Goal: Contribute content

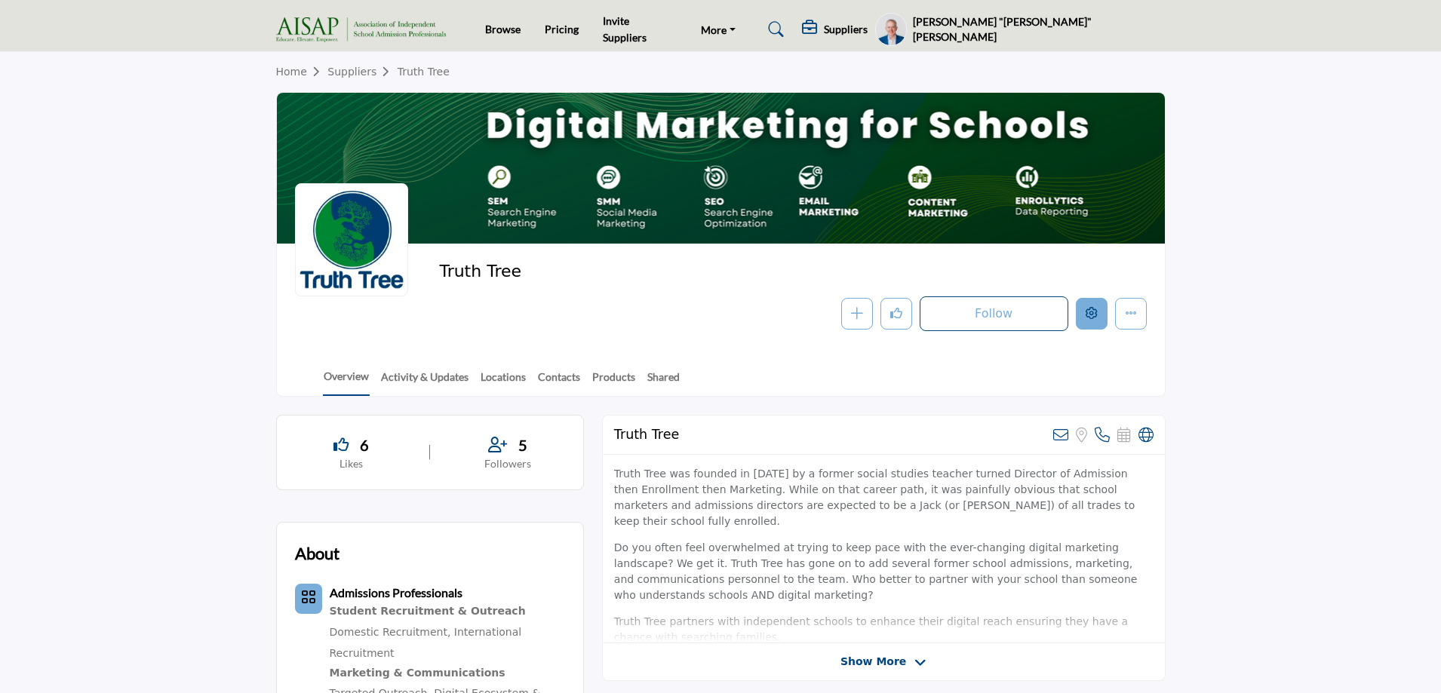
click at [1097, 315] on icon "Edit company" at bounding box center [1092, 313] width 12 height 12
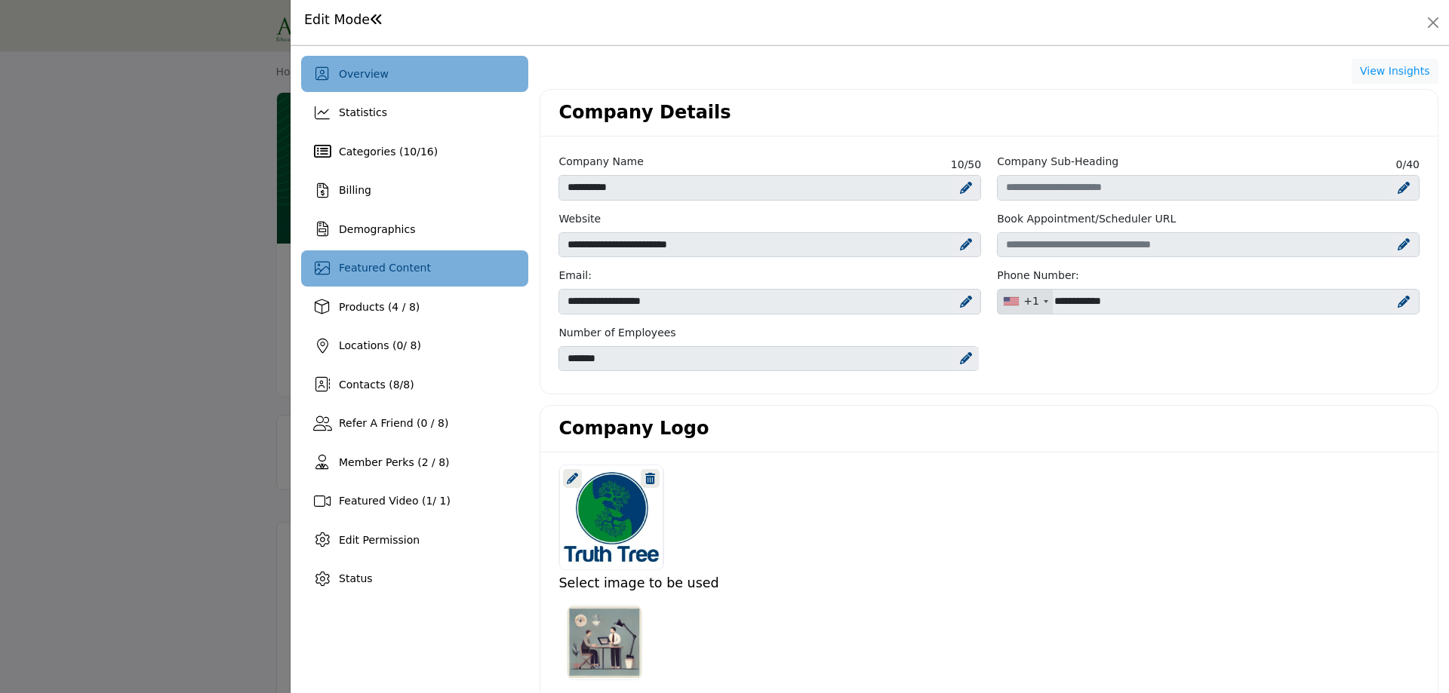
click at [334, 265] on div "Featured Content" at bounding box center [414, 269] width 227 height 36
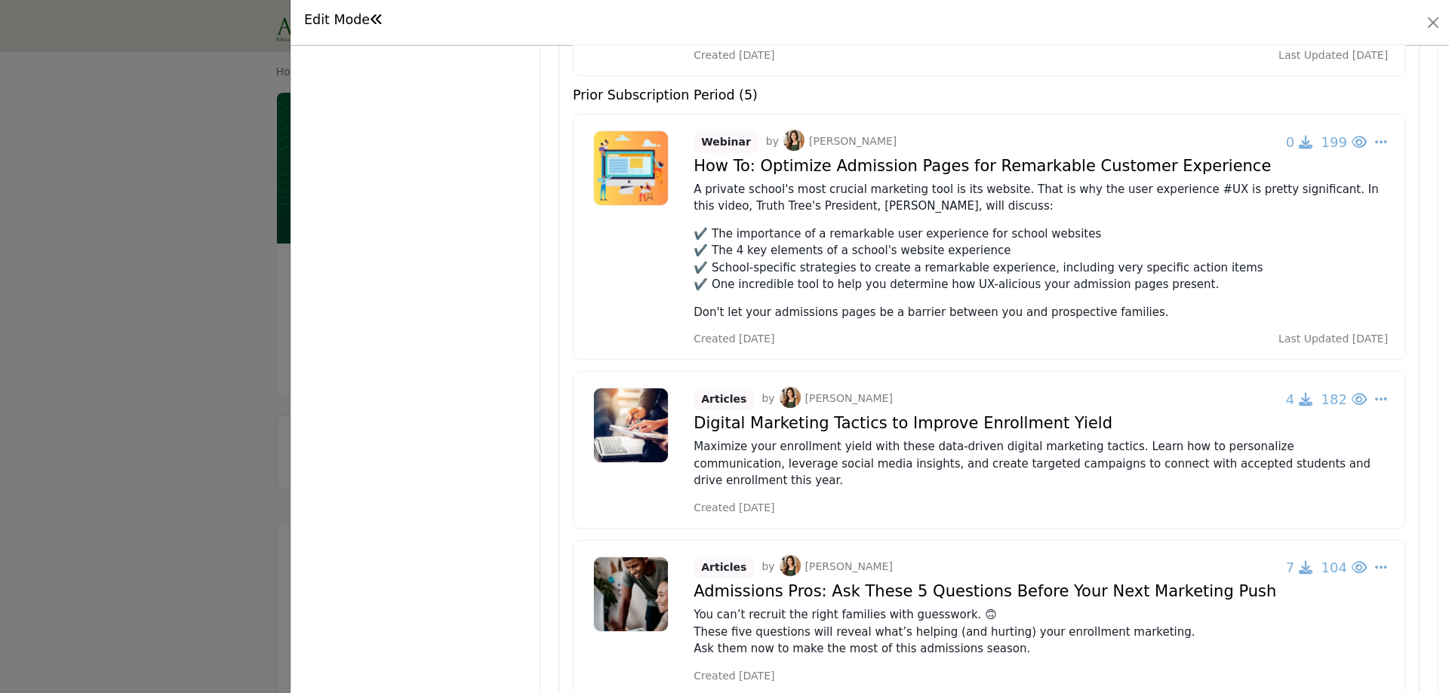
scroll to position [830, 0]
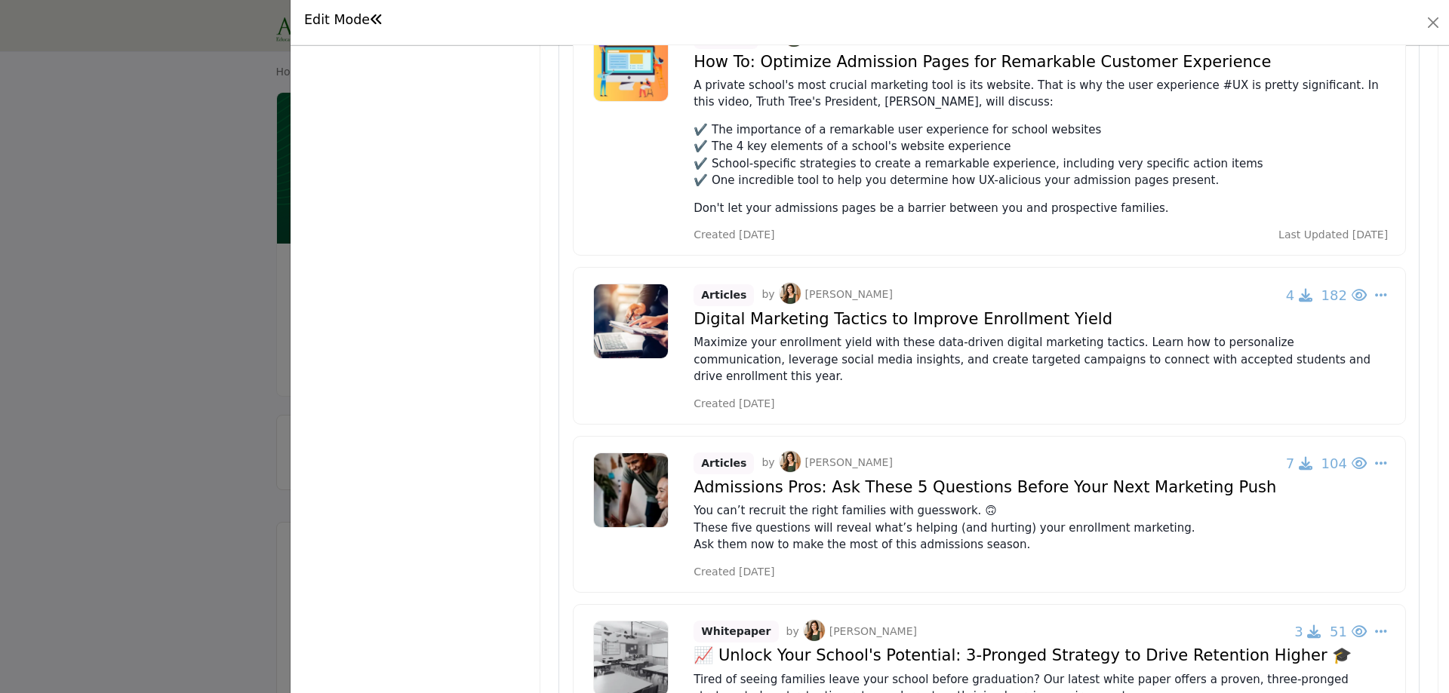
click at [1381, 436] on div "Articles by [PERSON_NAME] 7 104 Change Owner Re-Publish Force to Current Period" at bounding box center [989, 514] width 833 height 157
click at [1378, 457] on icon "Select Dropdown Options" at bounding box center [1381, 464] width 12 height 14
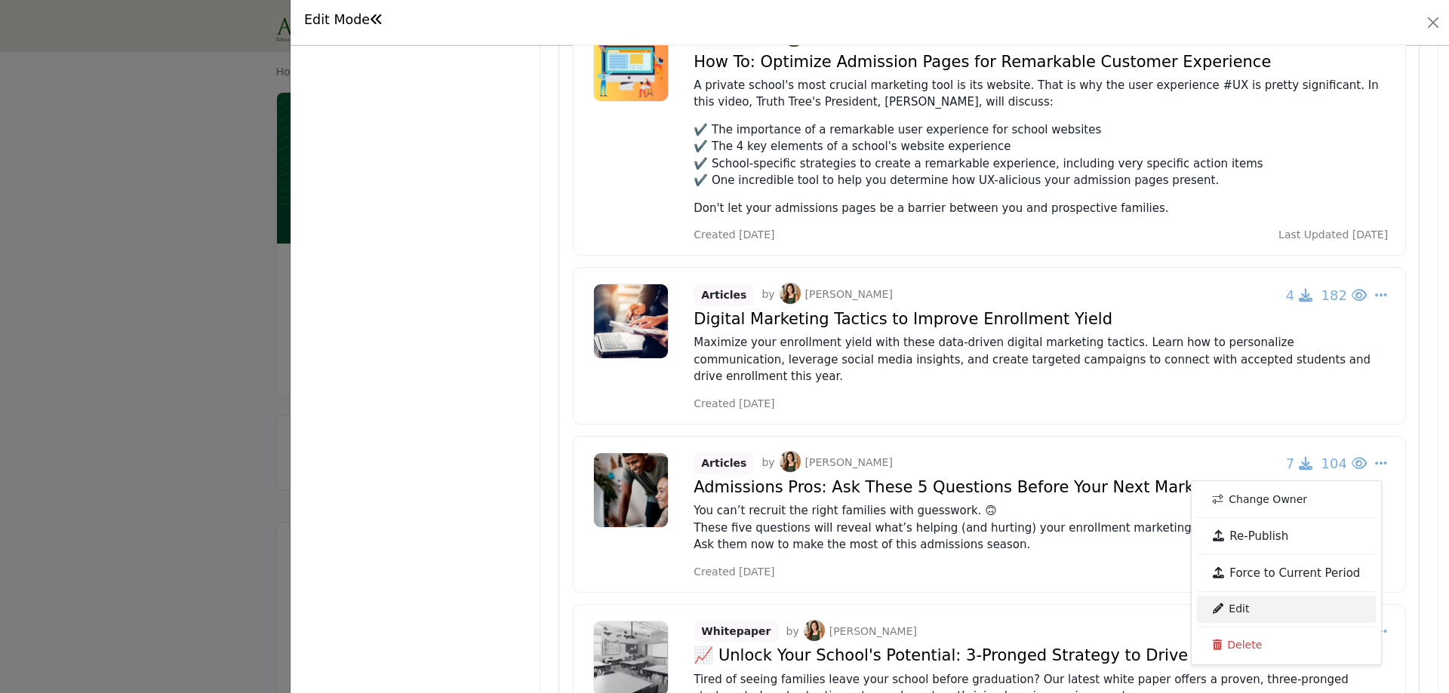
click at [1245, 596] on link "Edit" at bounding box center [1286, 609] width 179 height 27
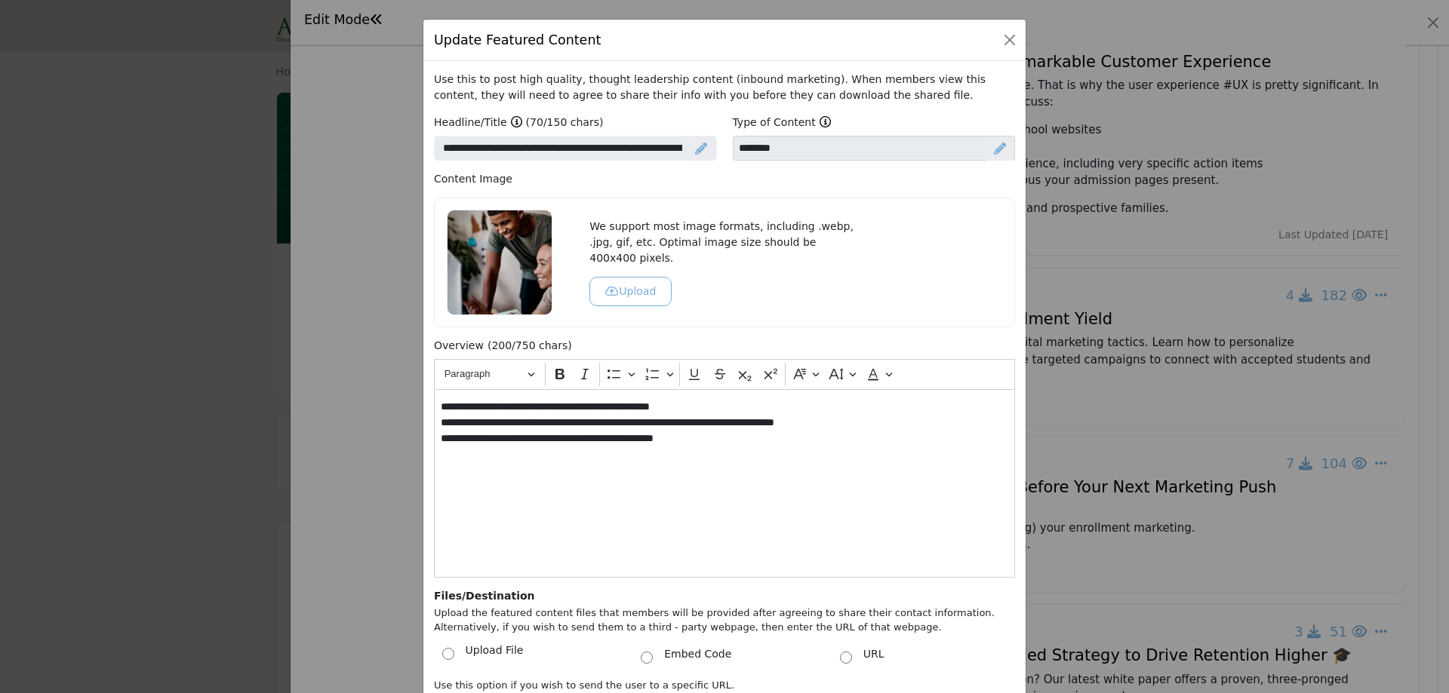
click at [1002, 27] on div "Update Featured Content" at bounding box center [724, 41] width 602 height 42
click at [1010, 38] on button "Close" at bounding box center [1009, 39] width 21 height 21
select select
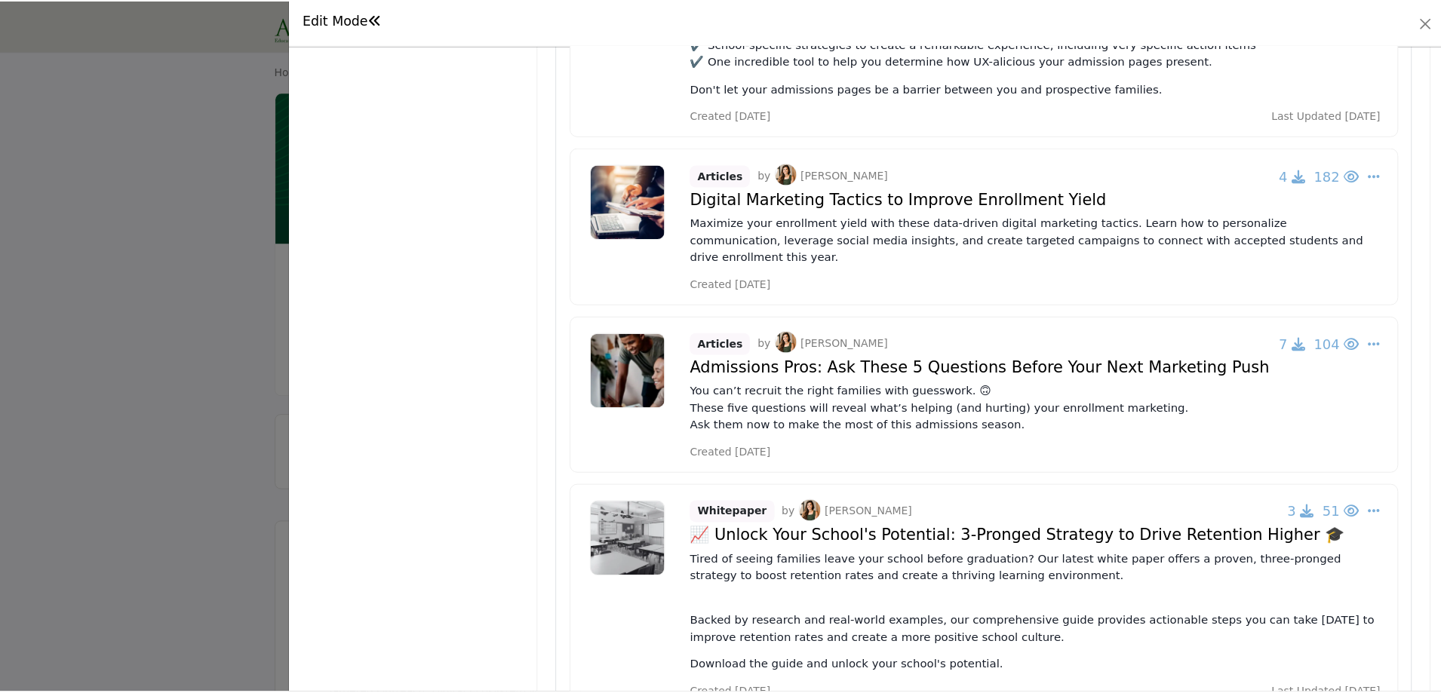
scroll to position [981, 0]
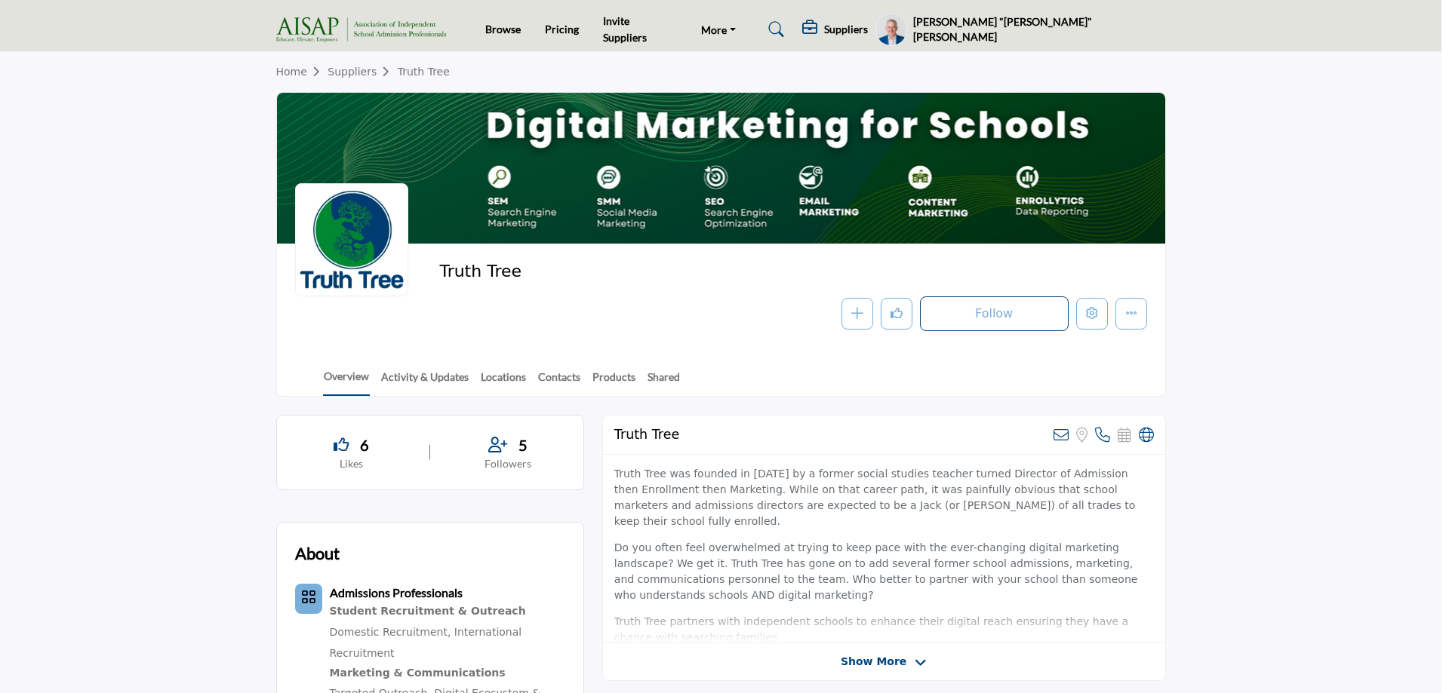
click at [72, 128] on div at bounding box center [724, 346] width 1449 height 693
